Goal: Transaction & Acquisition: Purchase product/service

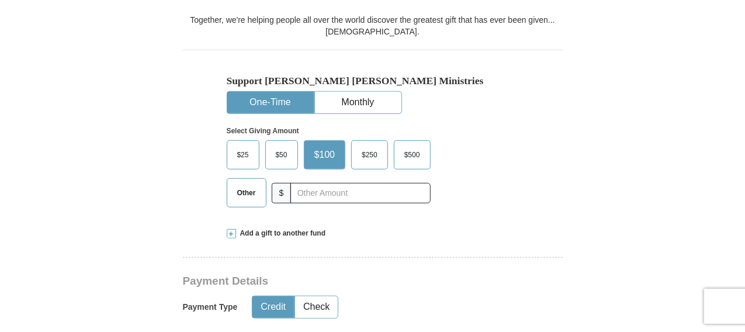
scroll to position [380, 0]
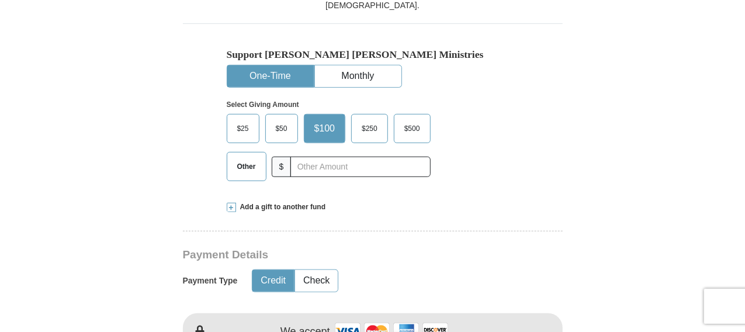
click at [245, 158] on span "Other" at bounding box center [246, 167] width 30 height 18
click at [0, 0] on input "Other" at bounding box center [0, 0] width 0 height 0
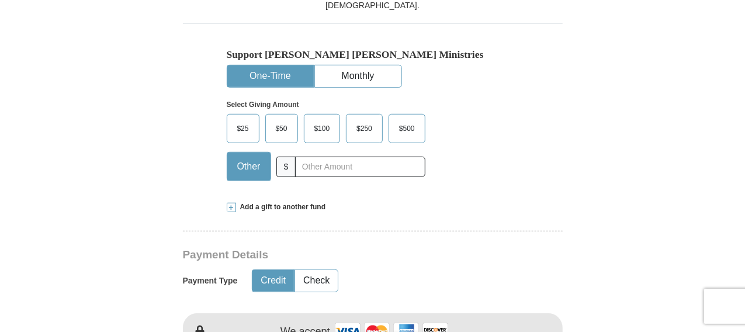
click at [245, 202] on span "Add a gift to another fund" at bounding box center [281, 207] width 90 height 10
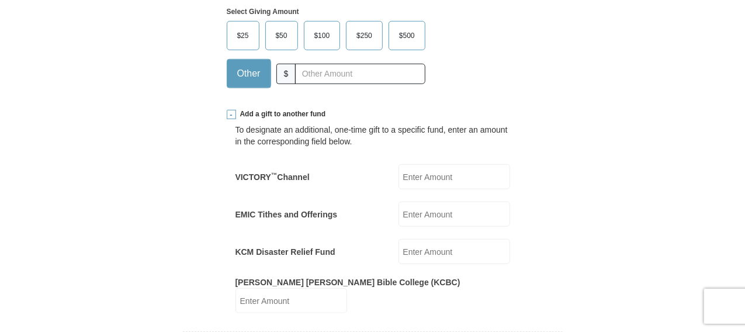
scroll to position [511, 0]
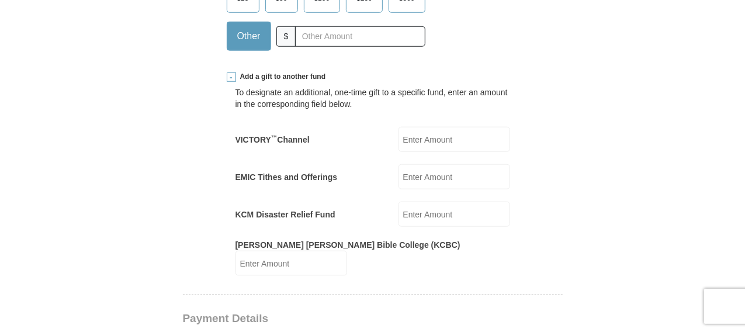
click at [415, 164] on input "EMIC Tithes and Offerings" at bounding box center [455, 176] width 112 height 25
type input "1000"
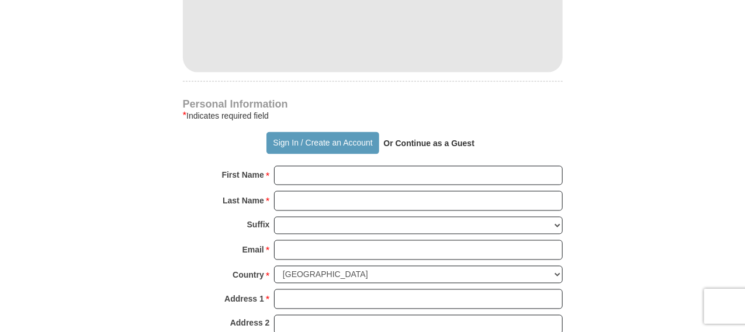
scroll to position [991, 0]
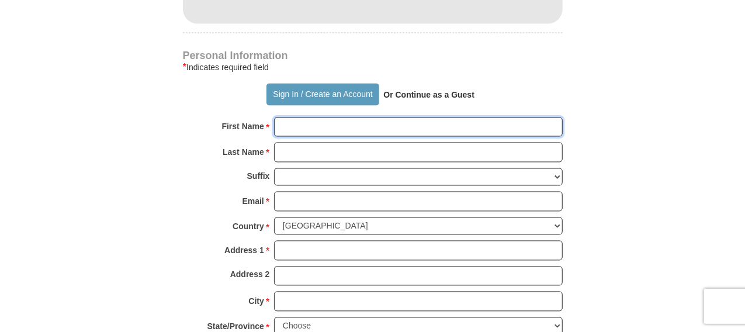
click at [339, 117] on input "First Name *" at bounding box center [418, 127] width 289 height 20
type input "[PERSON_NAME]"
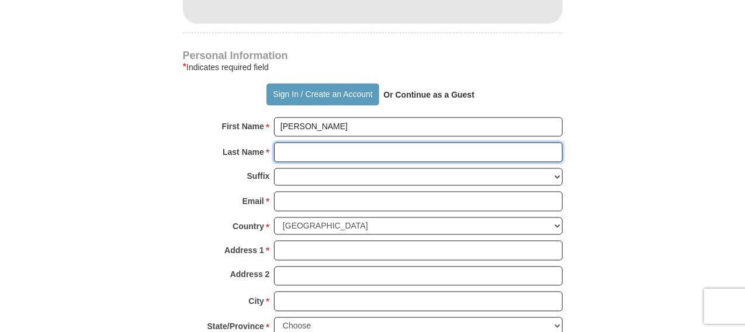
click at [335, 143] on input "Last Name *" at bounding box center [418, 153] width 289 height 20
type input "[PERSON_NAME]"
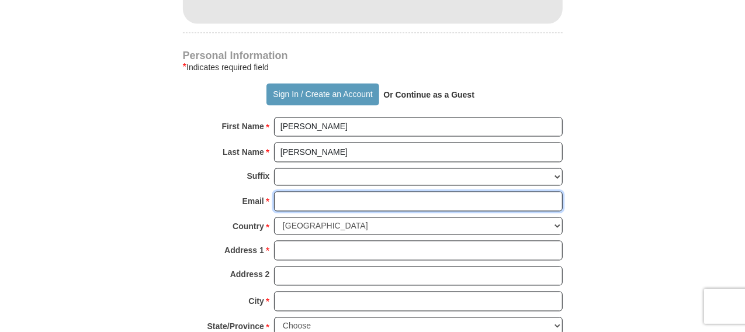
click at [316, 192] on input "Email *" at bounding box center [418, 202] width 289 height 20
type input "[EMAIL_ADDRESS][DOMAIN_NAME]"
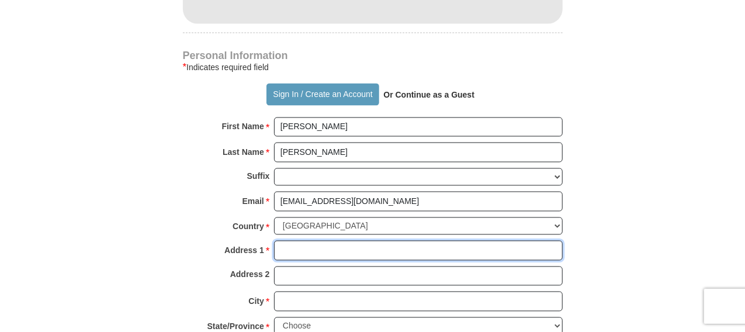
click at [326, 241] on input "Address 1 *" at bounding box center [418, 251] width 289 height 20
type input "[STREET_ADDRESS]"
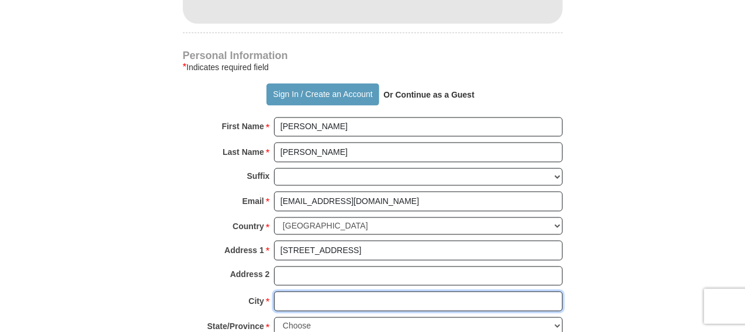
click at [350, 292] on input "City *" at bounding box center [418, 302] width 289 height 20
type input "Kapolei"
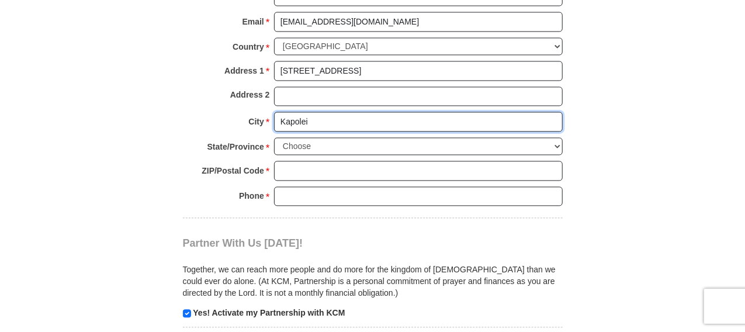
scroll to position [1177, 0]
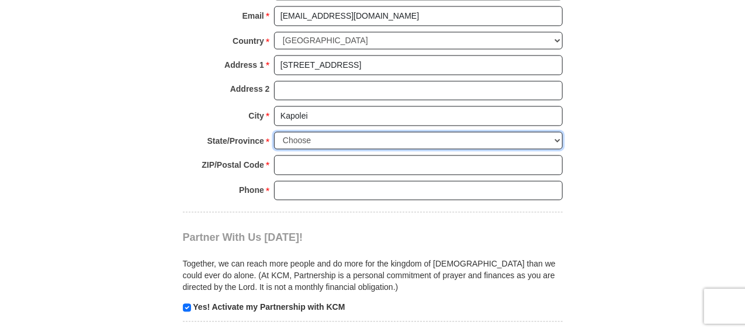
click at [557, 131] on select "Choose [US_STATE] [US_STATE] [US_STATE] [US_STATE] [US_STATE] Armed Forces Amer…" at bounding box center [418, 140] width 289 height 18
select select "HI"
click at [274, 131] on select "Choose [US_STATE] [US_STATE] [US_STATE] [US_STATE] [US_STATE] Armed Forces Amer…" at bounding box center [418, 140] width 289 height 18
click at [337, 155] on input "ZIP/Postal Code *" at bounding box center [418, 165] width 289 height 20
type input "96707"
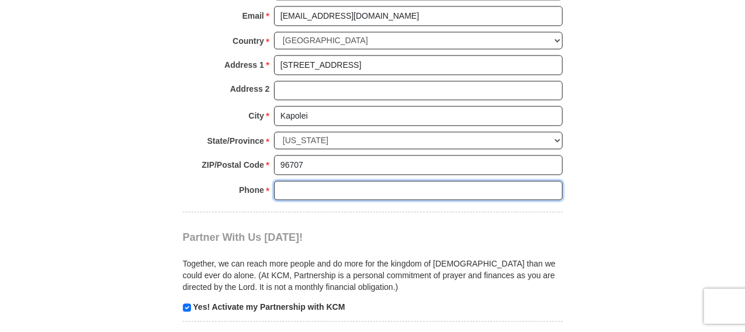
click at [313, 181] on input "Phone * *" at bounding box center [418, 191] width 289 height 20
type input "[PHONE_NUMBER]"
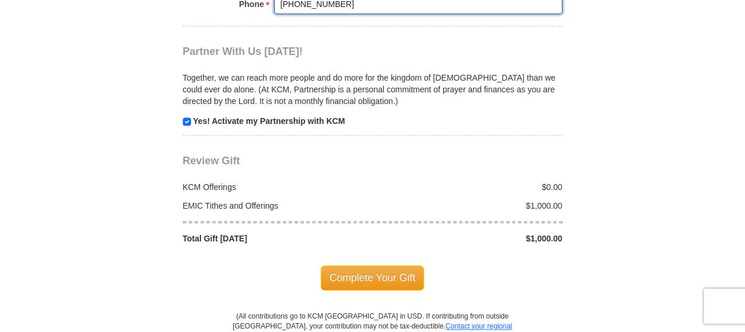
scroll to position [1391, 0]
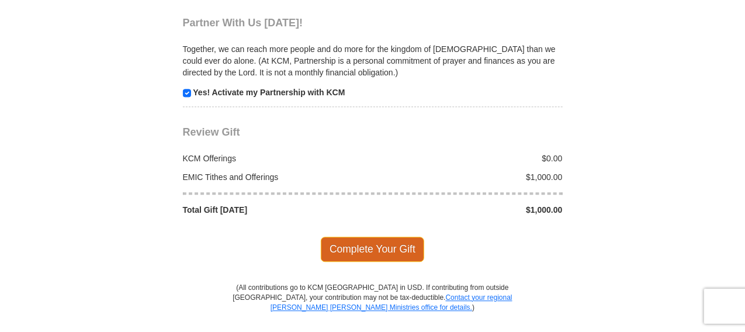
click at [379, 237] on span "Complete Your Gift" at bounding box center [372, 249] width 103 height 25
